Goal: Check status: Check status

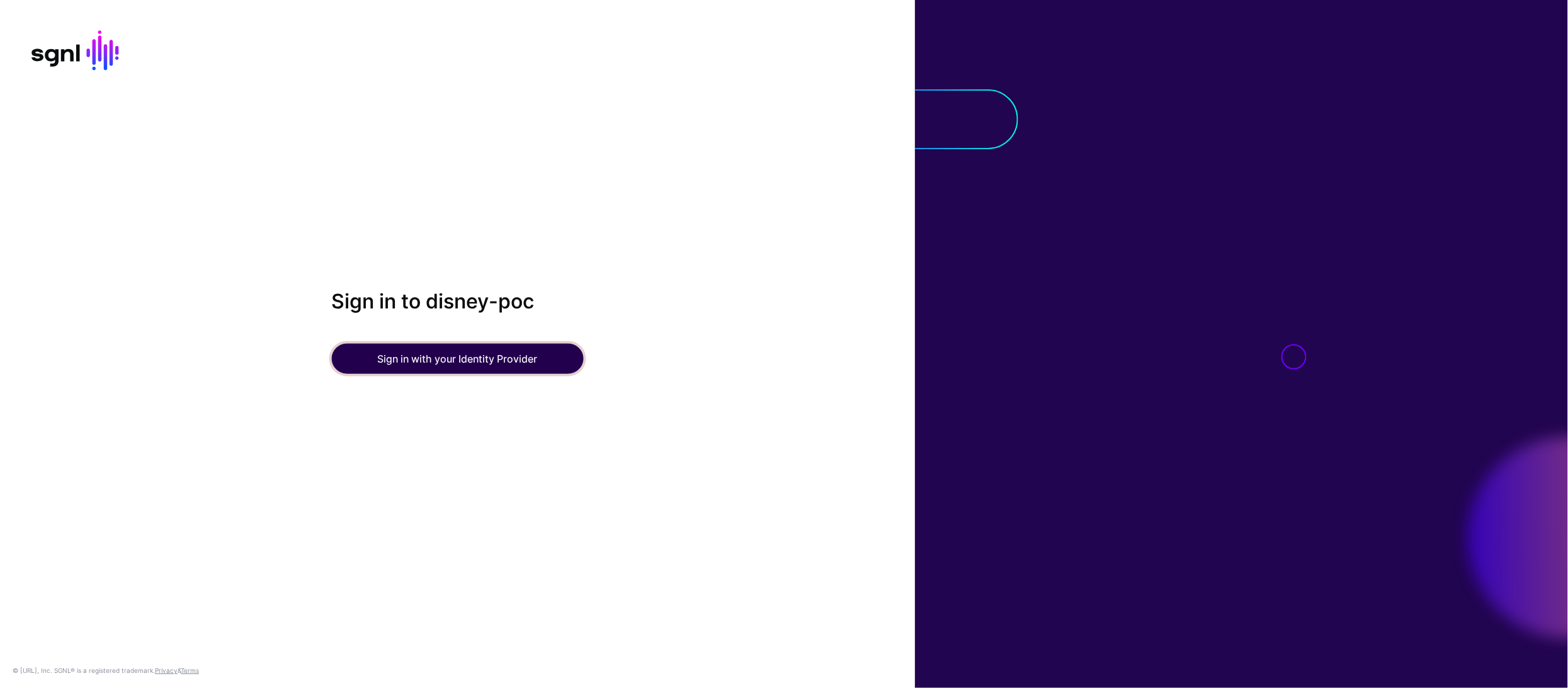
click at [496, 358] on button "Sign in with your Identity Provider" at bounding box center [457, 358] width 252 height 30
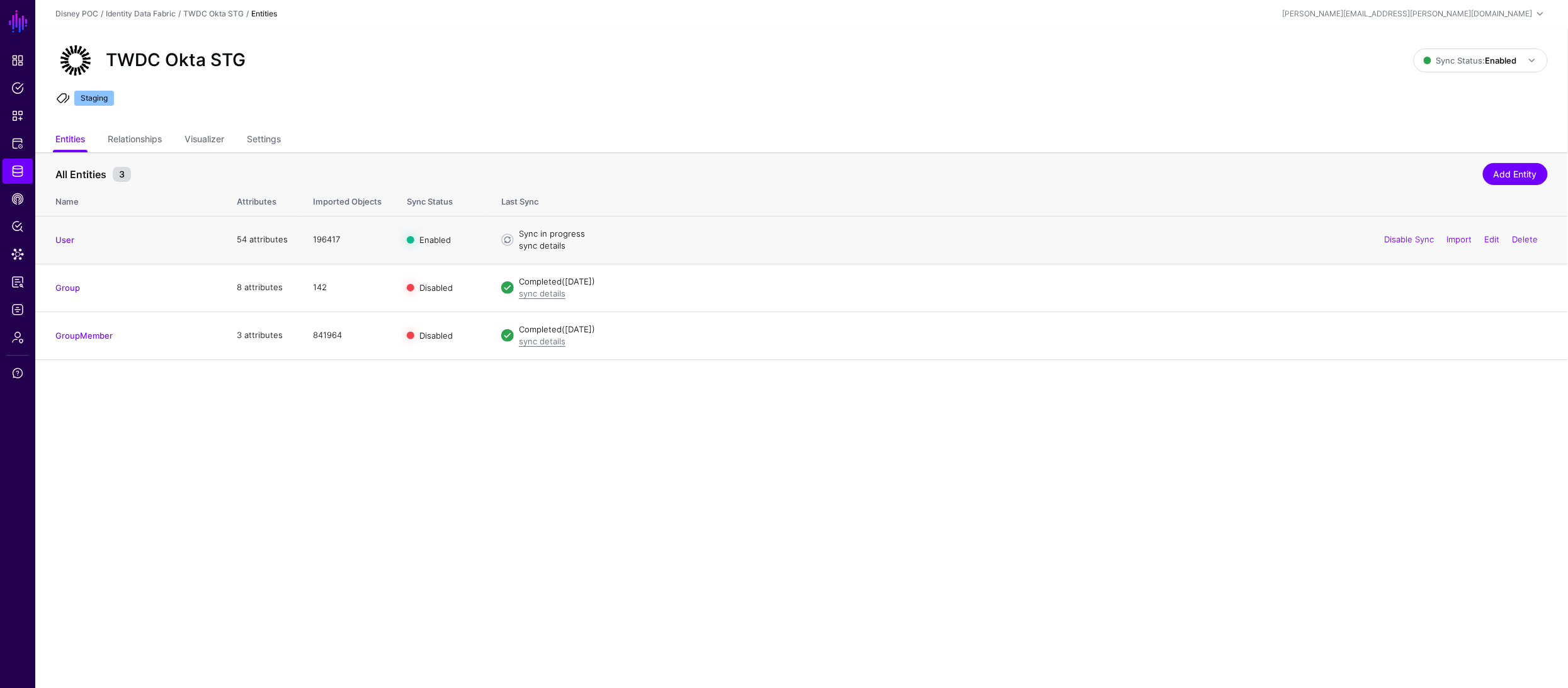
click at [548, 244] on link "sync details" at bounding box center [542, 245] width 47 height 10
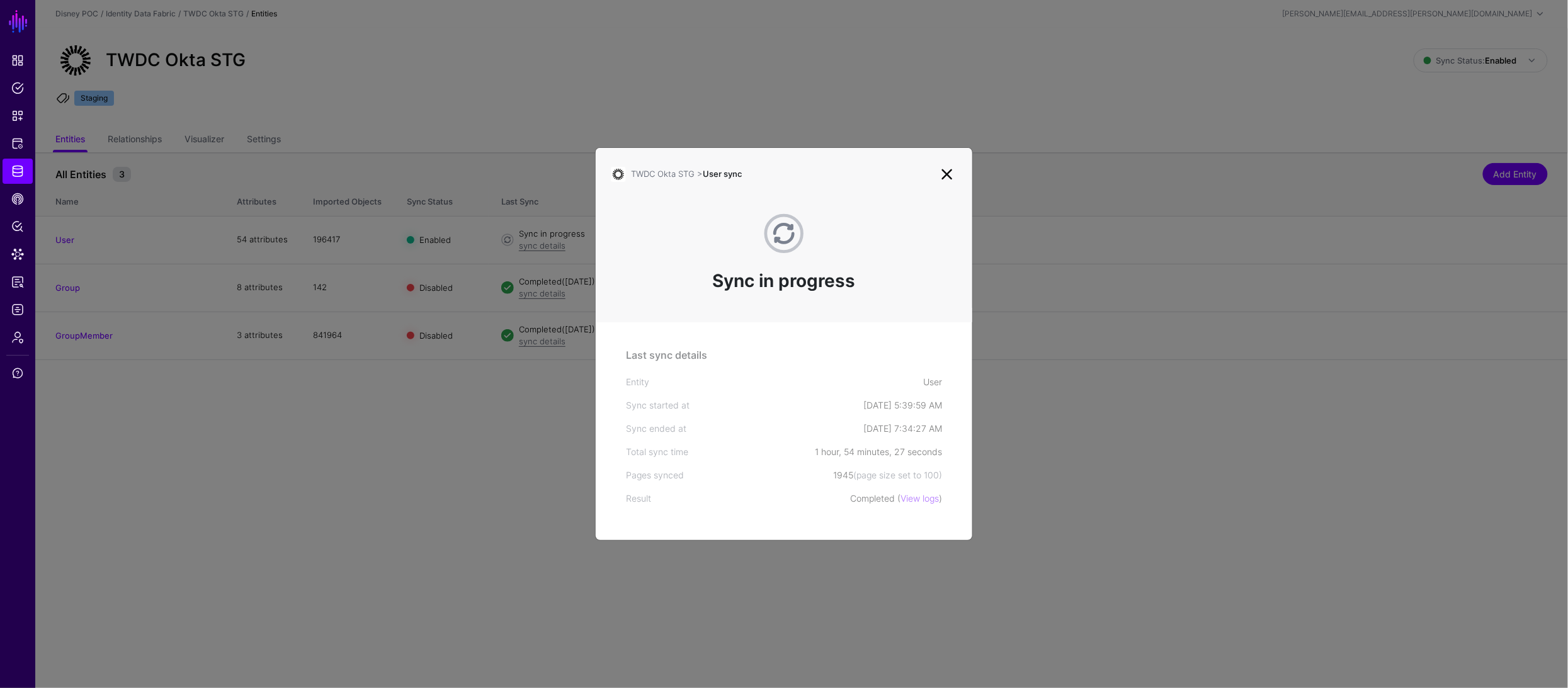
click at [946, 176] on link at bounding box center [947, 175] width 20 height 20
